Goal: Information Seeking & Learning: Understand process/instructions

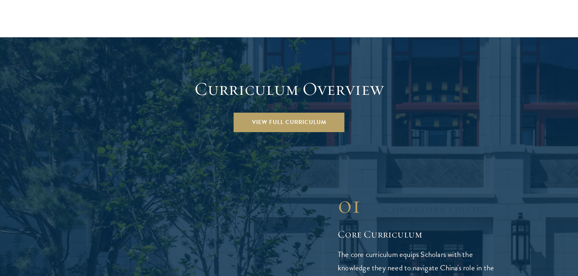
scroll to position [1102, 0]
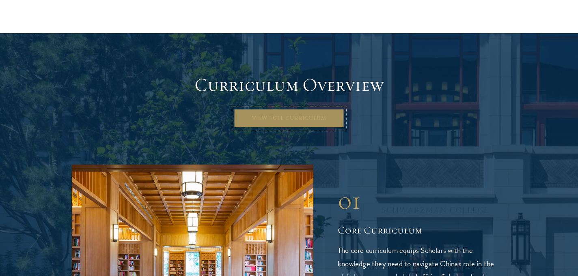
click at [251, 109] on link "View Full Curriculum" at bounding box center [289, 118] width 111 height 19
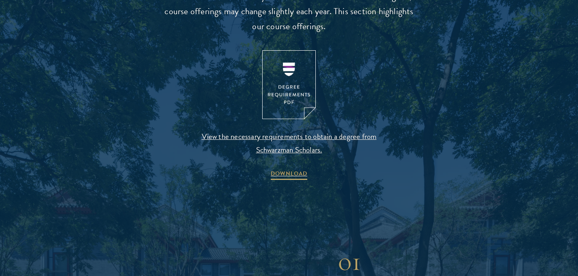
scroll to position [858, 0]
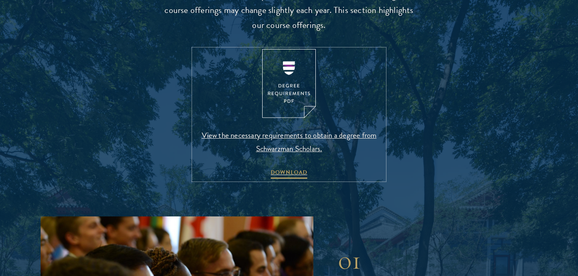
click at [294, 99] on img at bounding box center [289, 83] width 54 height 69
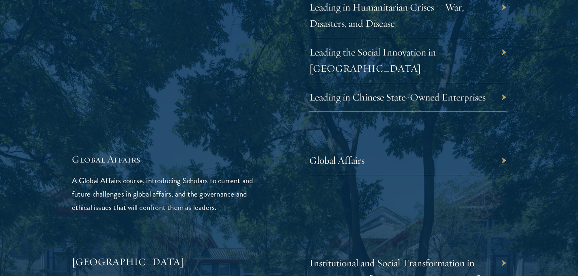
scroll to position [1799, 0]
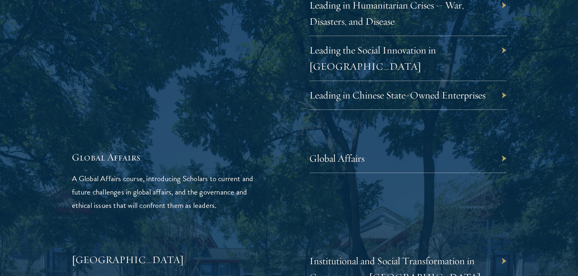
click at [347, 88] on div "Leading in Chinese State-Owned Enterprises" at bounding box center [407, 95] width 197 height 29
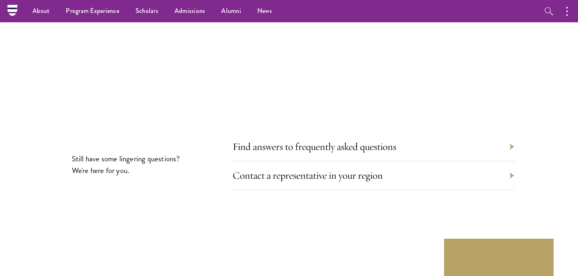
scroll to position [4372, 0]
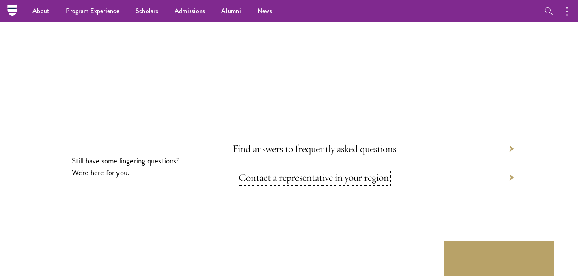
click at [306, 171] on link "Contact a representative in your region" at bounding box center [314, 177] width 150 height 13
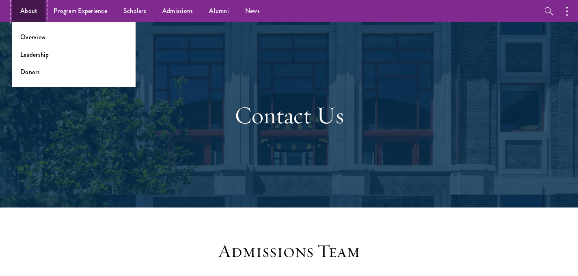
click at [29, 14] on link "About" at bounding box center [28, 11] width 33 height 22
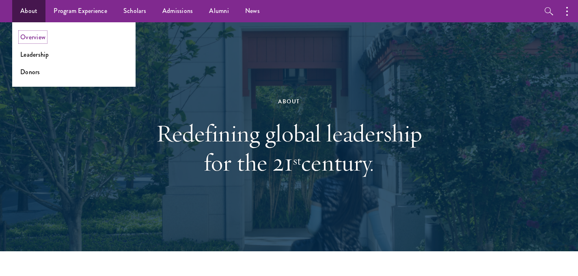
click at [39, 37] on link "Overview" at bounding box center [32, 36] width 25 height 9
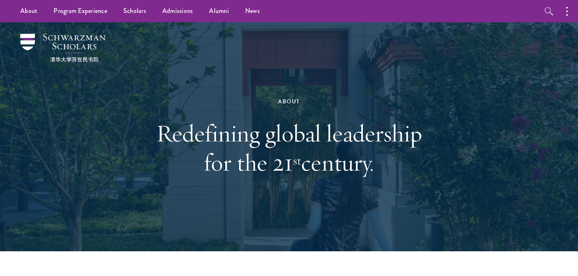
click at [28, 31] on div at bounding box center [289, 136] width 578 height 229
click at [29, 41] on img at bounding box center [62, 48] width 85 height 28
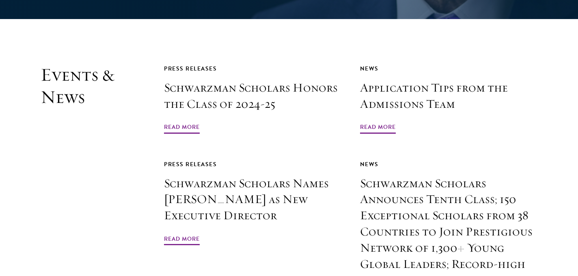
scroll to position [1847, 0]
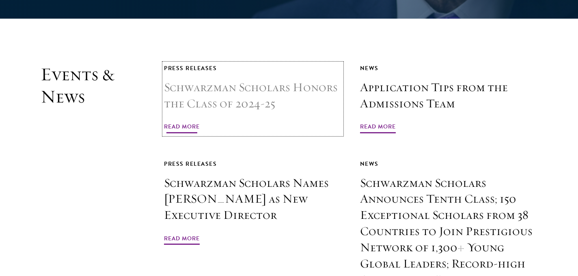
click at [184, 122] on span "Read More" at bounding box center [182, 128] width 36 height 13
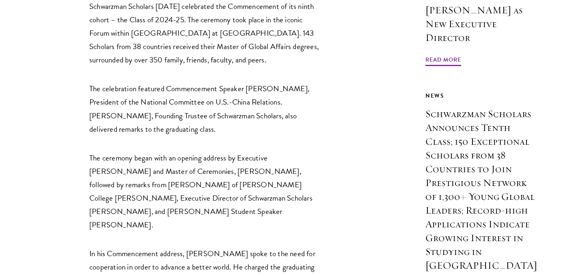
scroll to position [363, 0]
drag, startPoint x: 284, startPoint y: 89, endPoint x: 127, endPoint y: 106, distance: 157.2
click at [127, 106] on p "The celebration featured Commencement Speaker [PERSON_NAME], President of the N…" at bounding box center [204, 109] width 231 height 54
copy p "[PERSON_NAME]"
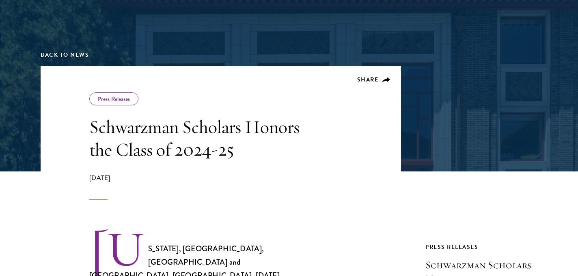
scroll to position [0, 0]
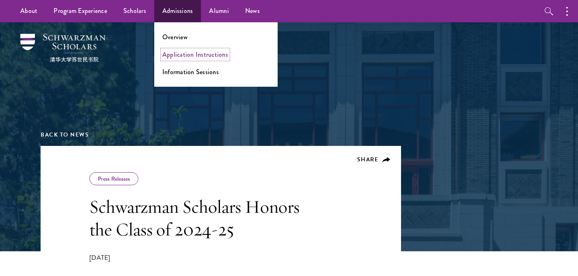
click at [185, 52] on link "Application Instructions" at bounding box center [195, 54] width 66 height 9
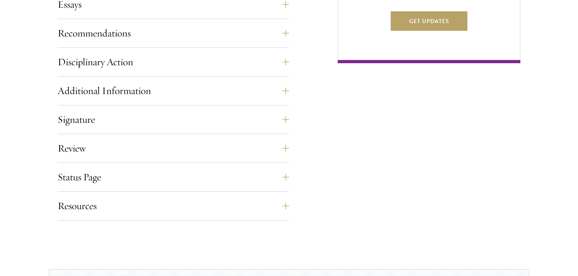
scroll to position [659, 0]
